Goal: Find specific page/section: Find specific page/section

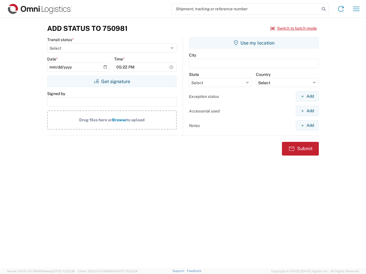
click at [245, 9] on input "search" at bounding box center [245, 8] width 148 height 11
click at [324, 9] on icon at bounding box center [324, 9] width 8 height 8
click at [341, 9] on icon at bounding box center [340, 8] width 9 height 9
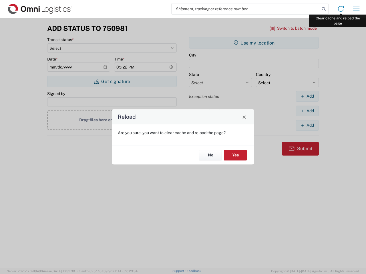
click at [356, 9] on div "Reload Are you sure, you want to clear cache and reload the page? No Yes" at bounding box center [183, 137] width 366 height 274
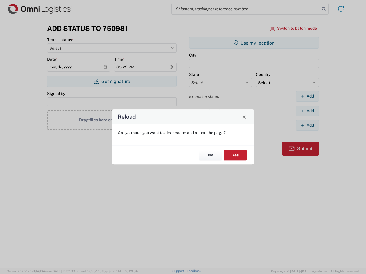
click at [294, 28] on div "Reload Are you sure, you want to clear cache and reload the page? No Yes" at bounding box center [183, 137] width 366 height 274
click at [112, 81] on div "Reload Are you sure, you want to clear cache and reload the page? No Yes" at bounding box center [183, 137] width 366 height 274
click at [254, 43] on div "Reload Are you sure, you want to clear cache and reload the page? No Yes" at bounding box center [183, 137] width 366 height 274
click at [307, 96] on div "Reload Are you sure, you want to clear cache and reload the page? No Yes" at bounding box center [183, 137] width 366 height 274
click at [307, 111] on div "Reload Are you sure, you want to clear cache and reload the page? No Yes" at bounding box center [183, 137] width 366 height 274
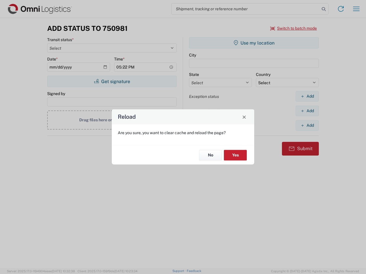
click at [307, 125] on div "Reload Are you sure, you want to clear cache and reload the page? No Yes" at bounding box center [183, 137] width 366 height 274
